Goal: Use online tool/utility: Utilize a website feature to perform a specific function

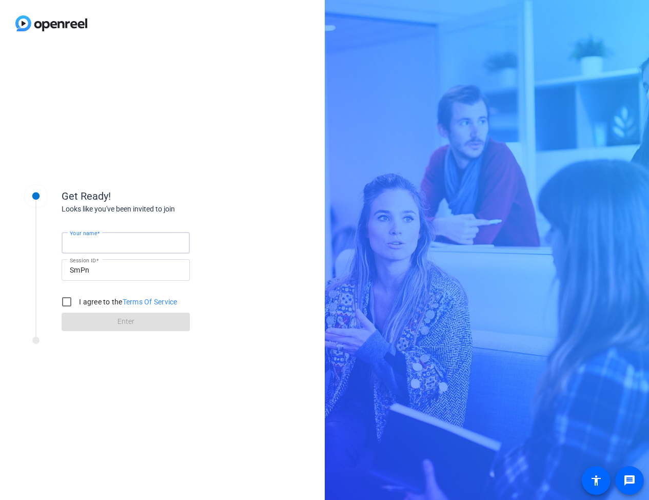
click at [156, 241] on input "Your name" at bounding box center [126, 243] width 112 height 12
click at [160, 244] on input "Your name" at bounding box center [126, 243] width 112 height 12
type input "[PERSON_NAME]"
click at [70, 300] on input "I agree to the Terms Of Service" at bounding box center [66, 301] width 21 height 21
checkbox input "true"
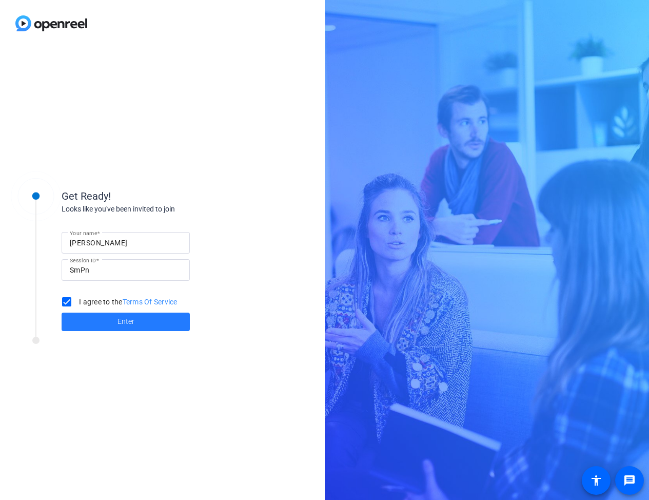
click at [118, 322] on span "Enter" at bounding box center [126, 321] width 17 height 11
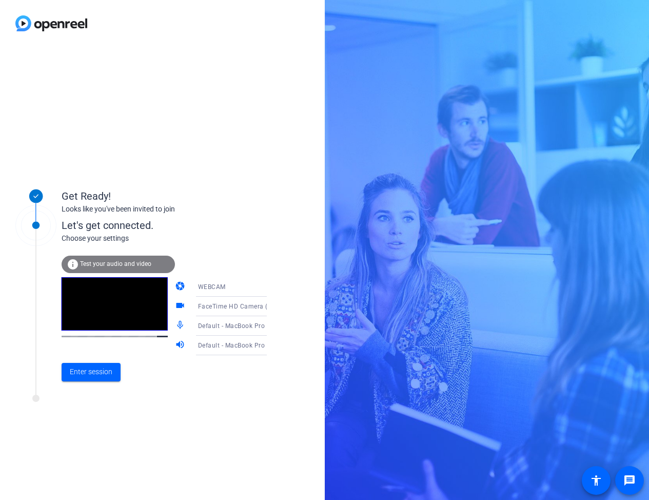
click at [271, 306] on icon at bounding box center [277, 306] width 12 height 12
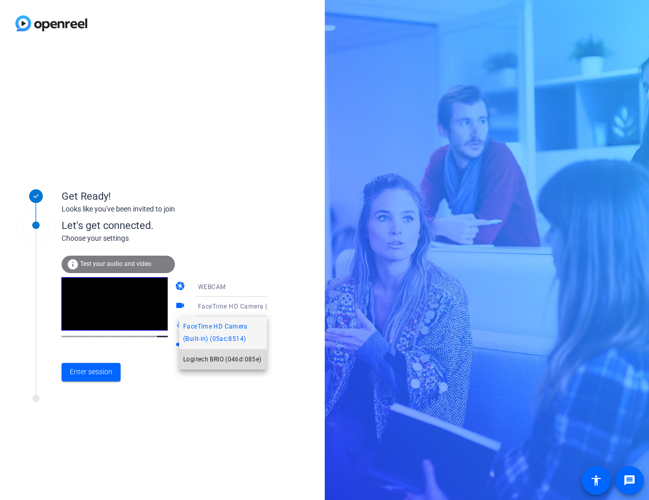
click at [241, 355] on span "Logitech BRIO (046d:085e)" at bounding box center [222, 359] width 78 height 12
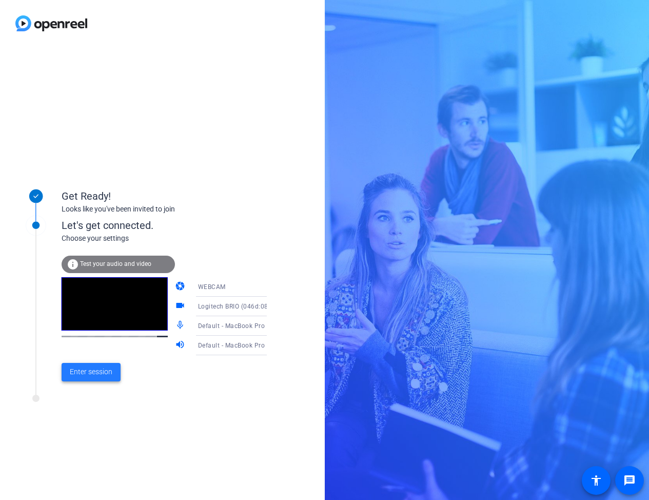
click at [103, 370] on span "Enter session" at bounding box center [91, 371] width 43 height 11
